Goal: Task Accomplishment & Management: Use online tool/utility

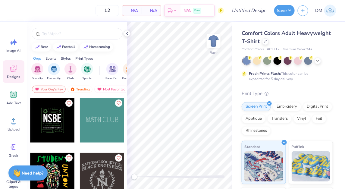
click at [315, 45] on div "Comfort Colors Adult Heavyweight T-Shirt" at bounding box center [286, 37] width 91 height 16
click at [269, 41] on div at bounding box center [265, 41] width 7 height 7
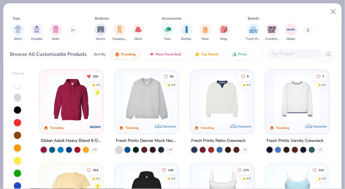
click at [130, 97] on img at bounding box center [147, 99] width 52 height 46
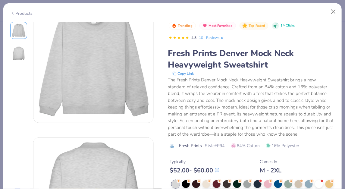
scroll to position [52, 0]
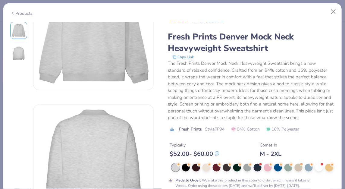
click at [187, 163] on div at bounding box center [186, 167] width 8 height 8
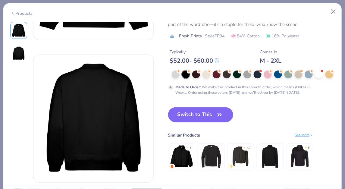
scroll to position [110, 0]
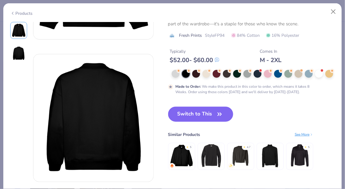
click at [217, 118] on icon "button" at bounding box center [219, 114] width 8 height 8
type input "50"
click at [214, 122] on button "Switch to This" at bounding box center [200, 114] width 65 height 15
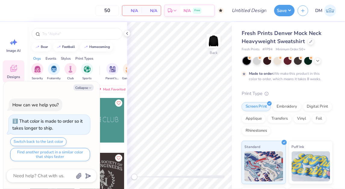
click at [90, 87] on icon "button" at bounding box center [90, 88] width 4 height 4
type textarea "x"
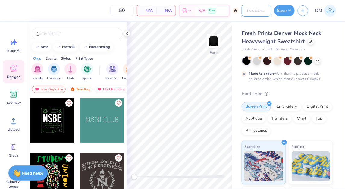
click at [245, 9] on input "Design Title" at bounding box center [256, 11] width 30 height 12
type input "SOS Mock-up"
click at [234, 26] on div "Fresh Prints Denver Mock Neck Heavyweight Sweatshirt Fresh Prints # FP94 Minimu…" at bounding box center [288, 149] width 113 height 255
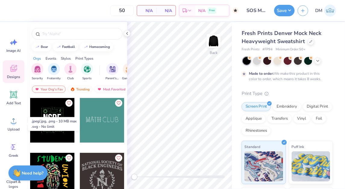
click at [16, 122] on icon at bounding box center [13, 120] width 9 height 9
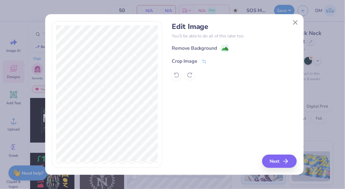
click at [207, 49] on div "Remove Background" at bounding box center [194, 48] width 45 height 7
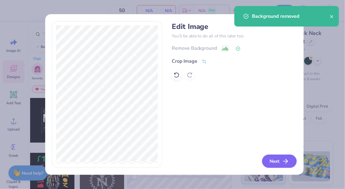
click at [279, 161] on button "Next" at bounding box center [279, 160] width 35 height 13
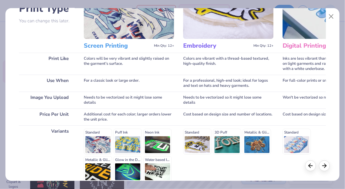
scroll to position [56, 0]
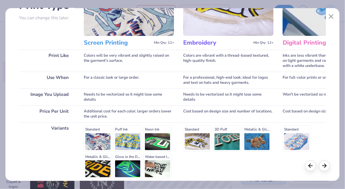
click at [91, 138] on div "Standard Puff Ink Neon Ink Metallic & Glitter Ink Glow in the Dark Ink Water ba…" at bounding box center [129, 152] width 90 height 53
click at [322, 164] on icon at bounding box center [324, 165] width 7 height 7
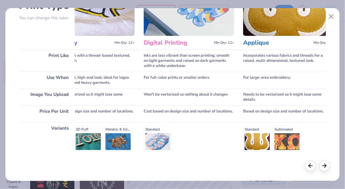
scroll to position [0, 154]
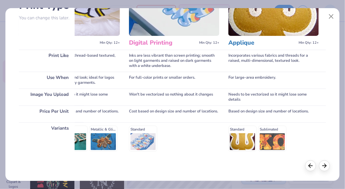
click at [322, 164] on icon at bounding box center [324, 165] width 7 height 7
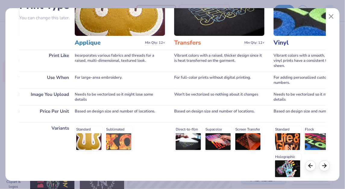
click at [322, 164] on icon at bounding box center [324, 165] width 7 height 7
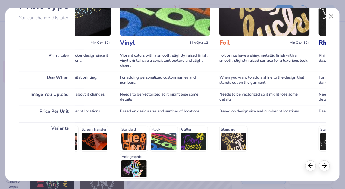
click at [322, 164] on icon at bounding box center [324, 165] width 7 height 7
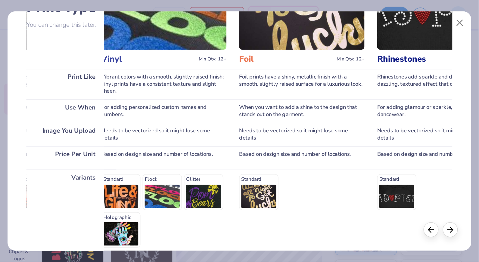
scroll to position [0, 552]
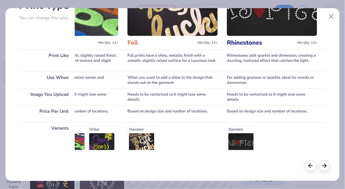
click at [322, 164] on icon at bounding box center [324, 165] width 7 height 7
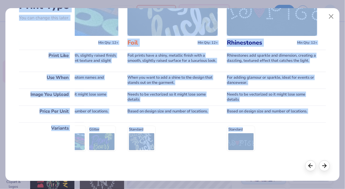
drag, startPoint x: 322, startPoint y: 164, endPoint x: 334, endPoint y: 17, distance: 147.7
click at [334, 17] on div "Choose Print Type You can change this later. Print Like Use When Image You Uplo…" at bounding box center [172, 94] width 334 height 173
click at [334, 17] on button "Close" at bounding box center [330, 16] width 11 height 11
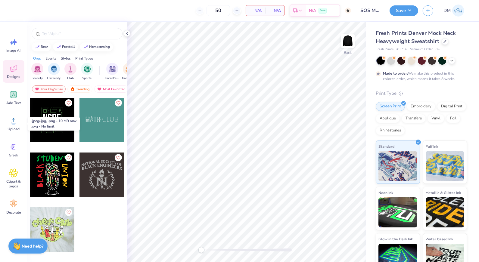
click at [22, 126] on div "Upload" at bounding box center [14, 124] width 22 height 23
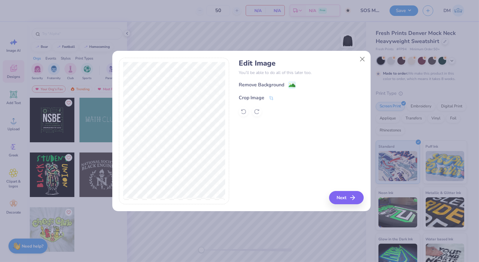
click at [282, 84] on div "Remove Background" at bounding box center [261, 84] width 45 height 7
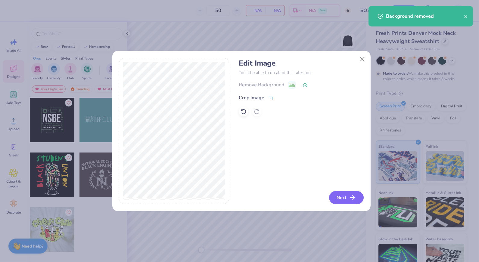
click at [342, 188] on button "Next" at bounding box center [346, 197] width 35 height 13
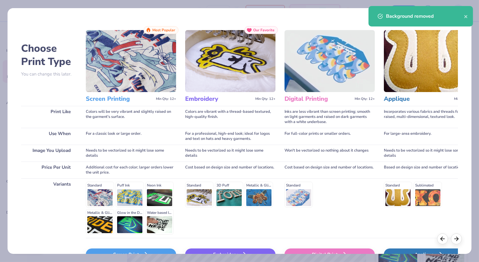
click at [172, 55] on img at bounding box center [131, 61] width 90 height 62
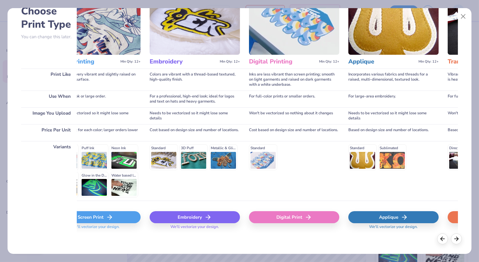
scroll to position [0, 7]
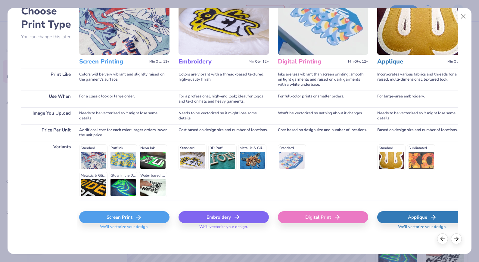
click at [131, 188] on div "Screen Print" at bounding box center [124, 217] width 90 height 12
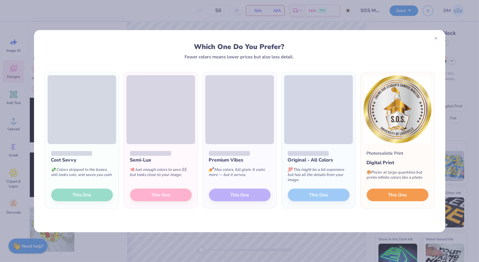
click at [344, 188] on span "This One" at bounding box center [397, 194] width 19 height 7
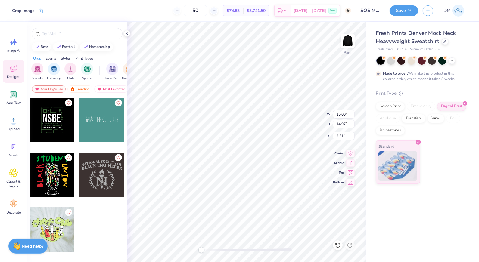
type input "2.53"
type input "2.52"
type input "15.78"
click at [344, 43] on img at bounding box center [348, 41] width 12 height 12
type input "7.11"
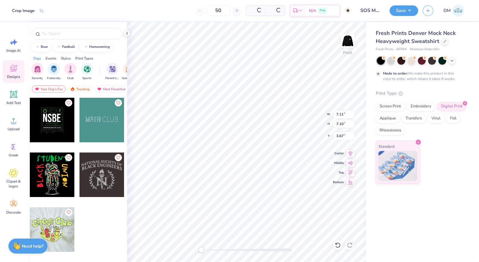
type input "7.10"
type input "3.67"
click at [344, 47] on img at bounding box center [348, 41] width 12 height 12
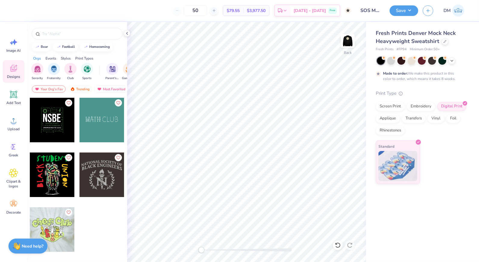
click at [344, 14] on button "Save" at bounding box center [404, 10] width 29 height 11
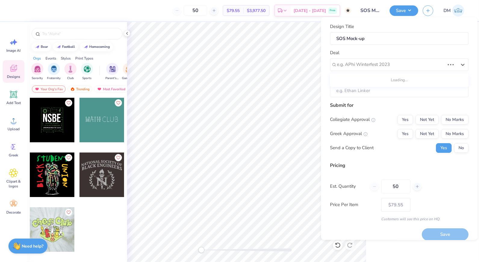
click at [344, 65] on div at bounding box center [391, 65] width 108 height 8
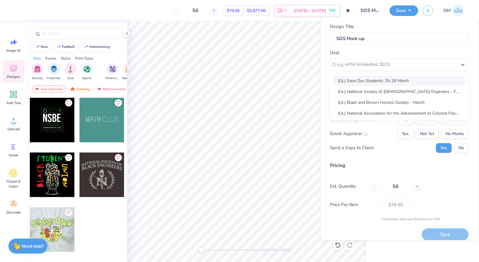
click at [344, 81] on div "(UL) Save Our Students: 25-26 Merch" at bounding box center [399, 81] width 134 height 10
type input "Mahone, Daquarius"
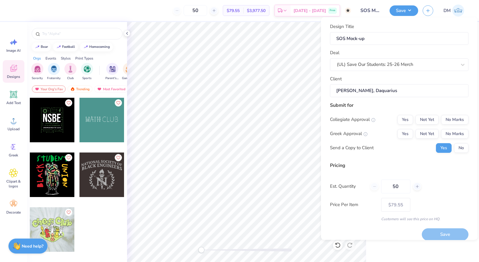
click at [344, 92] on input "Mahone, Daquarius" at bounding box center [399, 90] width 138 height 13
click at [344, 121] on button "Yes" at bounding box center [405, 120] width 16 height 10
click at [344, 131] on button "No Marks" at bounding box center [454, 134] width 27 height 10
click at [344, 150] on button "No" at bounding box center [461, 148] width 14 height 10
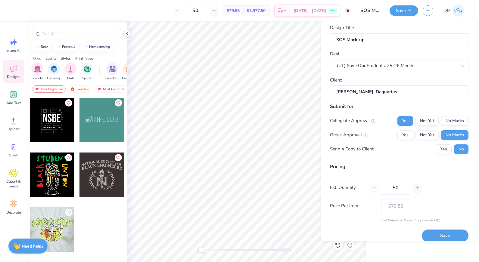
scroll to position [6, 0]
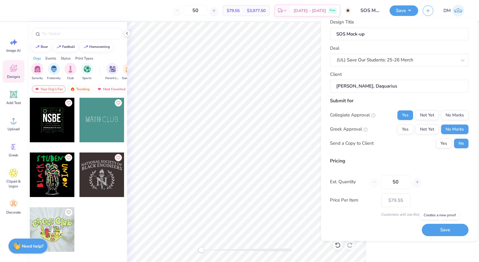
click at [344, 188] on button "Save" at bounding box center [445, 230] width 47 height 12
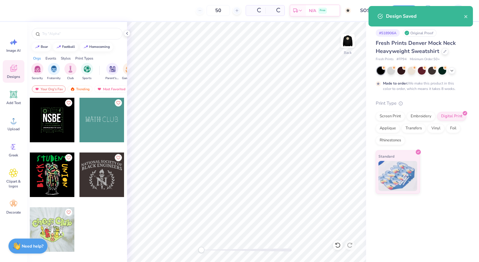
type input "– –"
click at [344, 18] on div "Design Saved" at bounding box center [420, 16] width 104 height 20
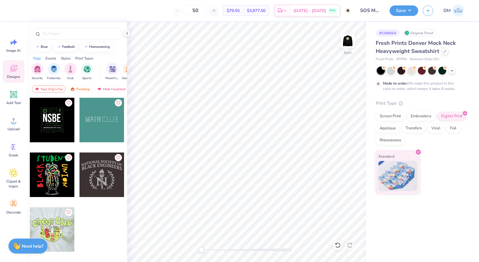
click at [344, 17] on div "Design Saved" at bounding box center [420, 18] width 107 height 27
